Goal: Navigation & Orientation: Find specific page/section

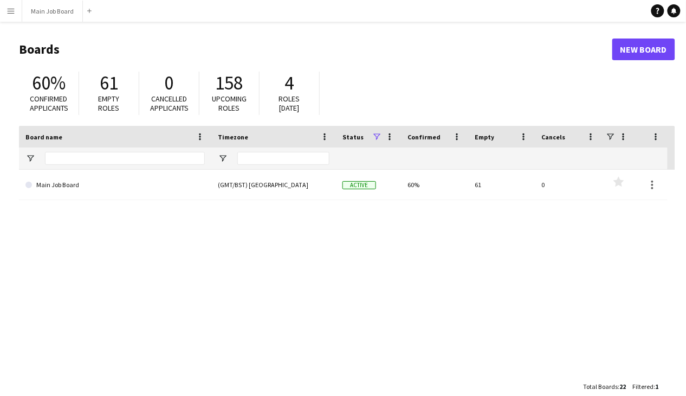
click at [18, 9] on button "Menu" at bounding box center [11, 11] width 22 height 22
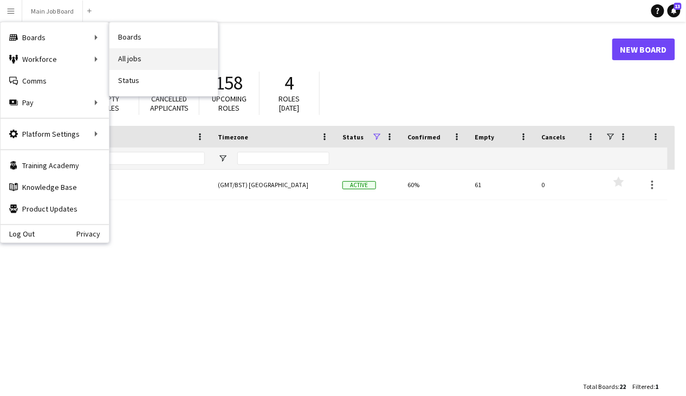
click at [145, 59] on link "All jobs" at bounding box center [164, 59] width 108 height 22
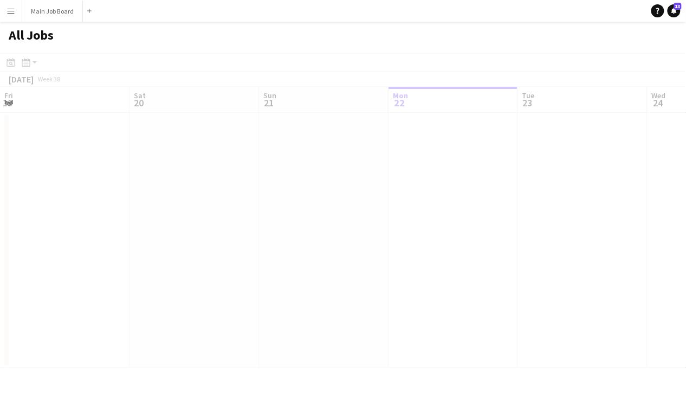
scroll to position [0, 259]
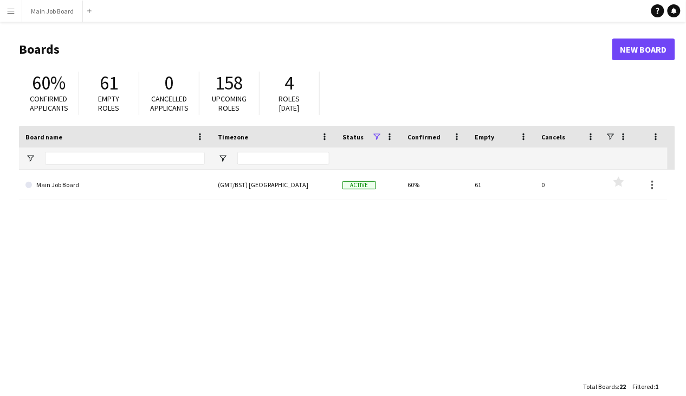
click at [11, 13] on app-icon "Menu" at bounding box center [11, 11] width 9 height 9
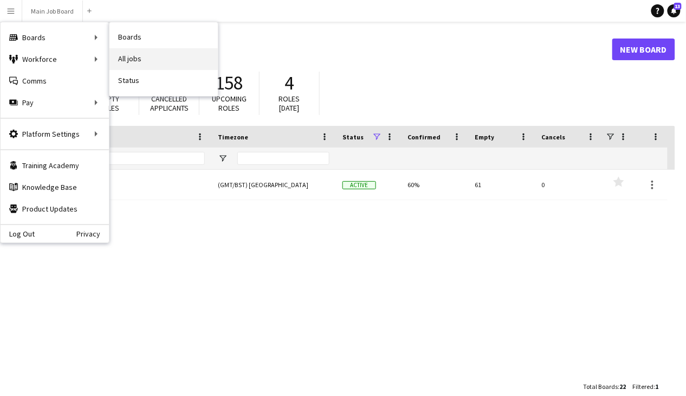
click at [140, 54] on link "All jobs" at bounding box center [164, 59] width 108 height 22
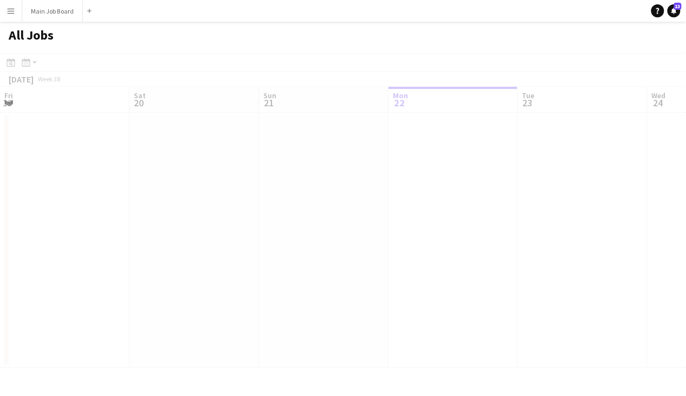
scroll to position [0, 259]
